Goal: Task Accomplishment & Management: Manage account settings

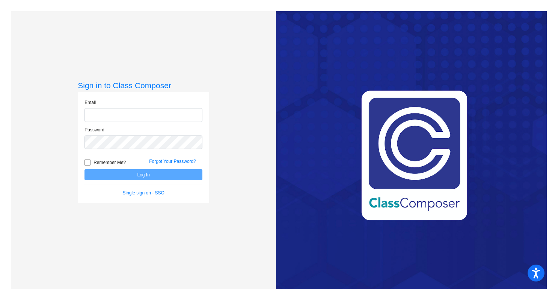
type input "[EMAIL_ADDRESS][DOMAIN_NAME]"
click at [175, 175] on button "Log In" at bounding box center [143, 174] width 118 height 11
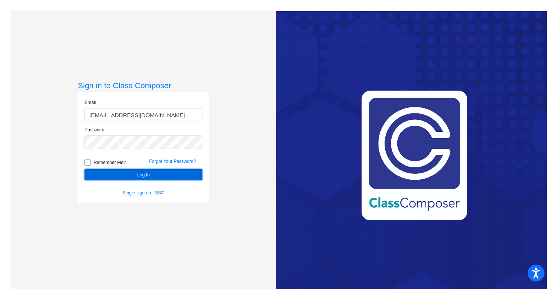
click at [175, 175] on button "Log In" at bounding box center [143, 174] width 118 height 11
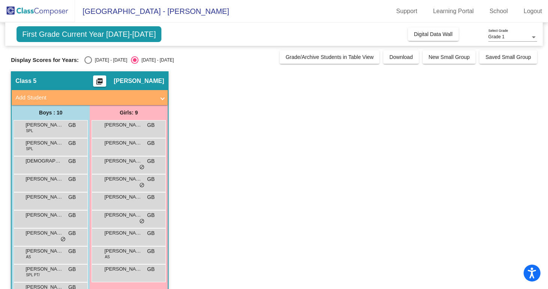
click at [90, 59] on div "Select an option" at bounding box center [88, 60] width 8 height 8
click at [88, 64] on input "[DATE] - [DATE]" at bounding box center [88, 64] width 0 height 0
radio input "true"
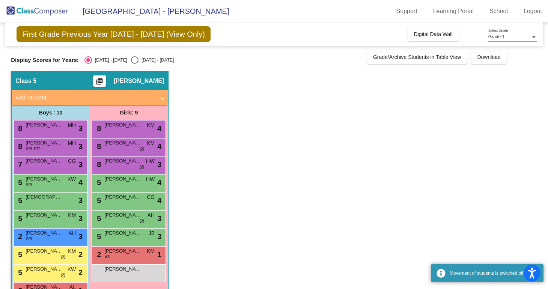
scroll to position [23, 0]
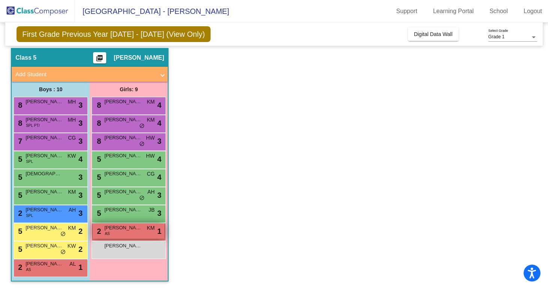
click at [110, 231] on span "[PERSON_NAME]" at bounding box center [123, 228] width 38 height 8
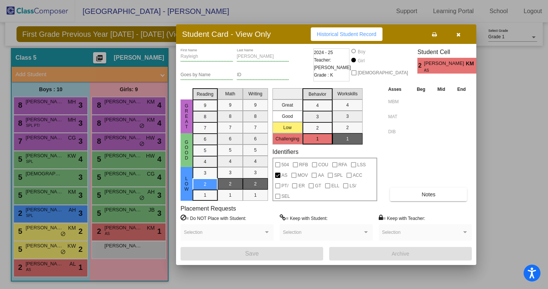
scroll to position [0, 0]
click at [519, 123] on div at bounding box center [274, 144] width 548 height 289
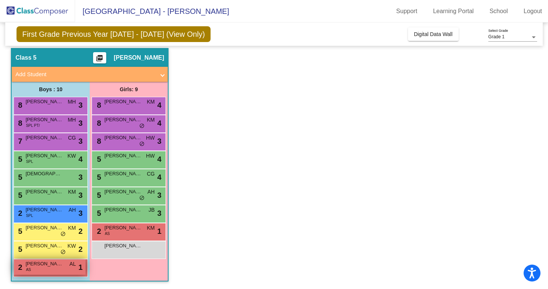
click at [45, 265] on span "[PERSON_NAME]" at bounding box center [45, 264] width 38 height 8
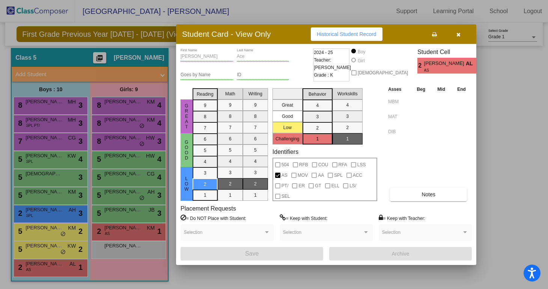
click at [510, 141] on div at bounding box center [274, 144] width 548 height 289
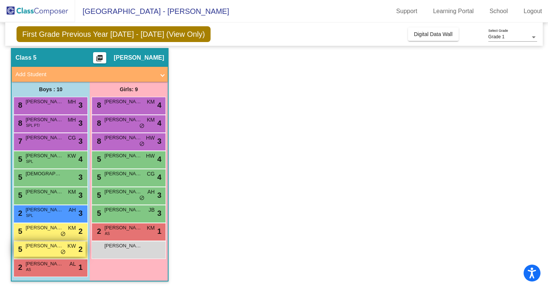
click at [53, 252] on div "5 [PERSON_NAME] KW lock do_not_disturb_alt 2" at bounding box center [50, 248] width 72 height 15
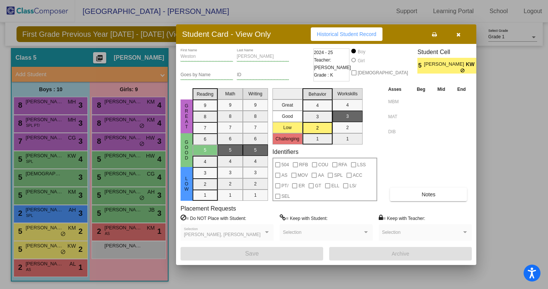
click at [507, 180] on div at bounding box center [274, 144] width 548 height 289
